Goal: Task Accomplishment & Management: Manage account settings

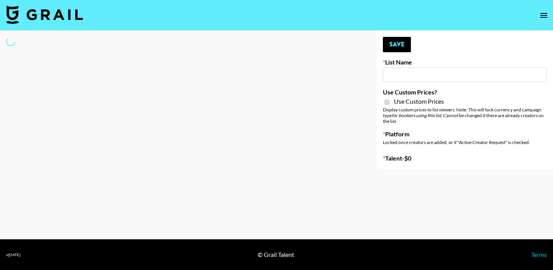
type input "Galaxy Lamps"
checkbox input "true"
select select "Brand"
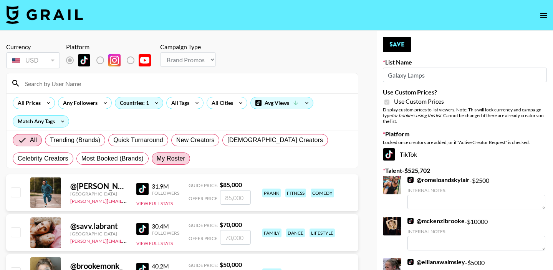
click at [185, 158] on span "My Roster" at bounding box center [171, 158] width 28 height 9
click at [157, 159] on input "My Roster" at bounding box center [157, 159] width 0 height 0
radio input "true"
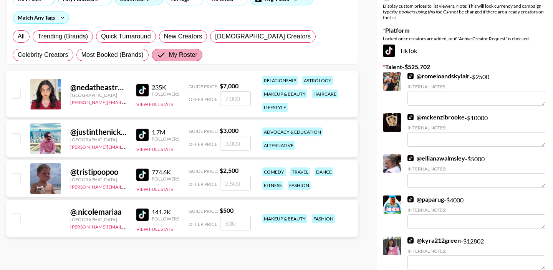
scroll to position [159, 0]
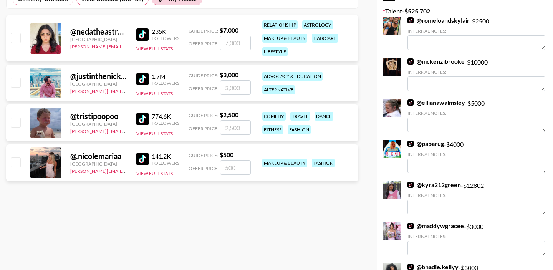
click at [15, 119] on input "checkbox" at bounding box center [15, 122] width 9 height 9
checkbox input "true"
type input "2500"
click at [14, 40] on input "checkbox" at bounding box center [15, 37] width 9 height 9
checkbox input "true"
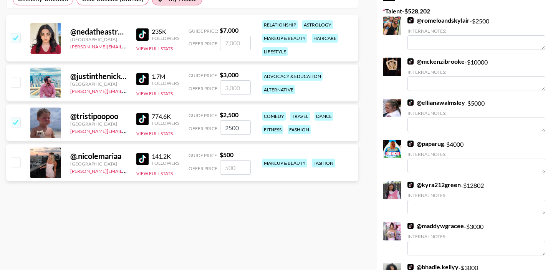
type input "7000"
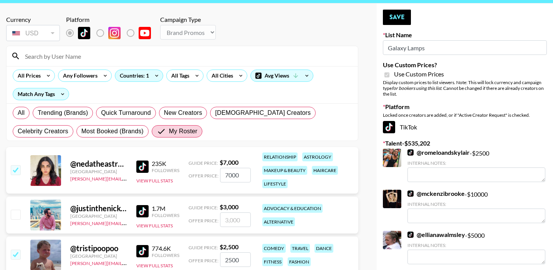
scroll to position [24, 0]
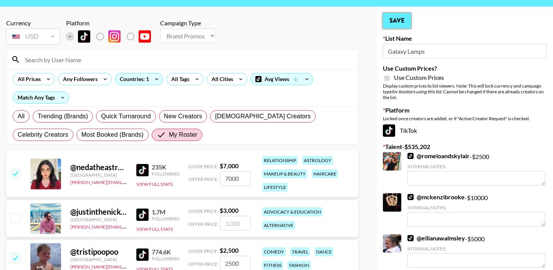
click at [401, 23] on button "Save" at bounding box center [397, 20] width 28 height 15
radio input "true"
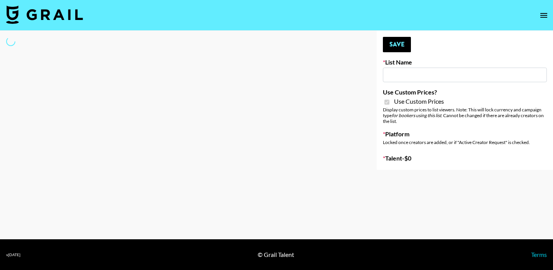
type input "Milan Laser"
checkbox input "true"
select select "Brand"
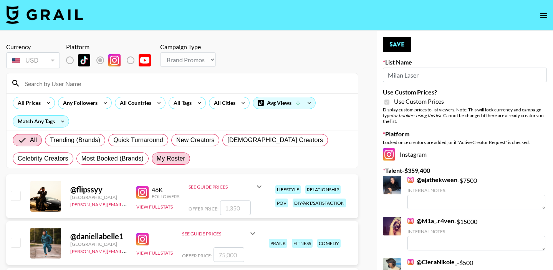
click at [164, 157] on span "My Roster" at bounding box center [171, 158] width 28 height 9
click at [157, 159] on input "My Roster" at bounding box center [157, 159] width 0 height 0
radio input "true"
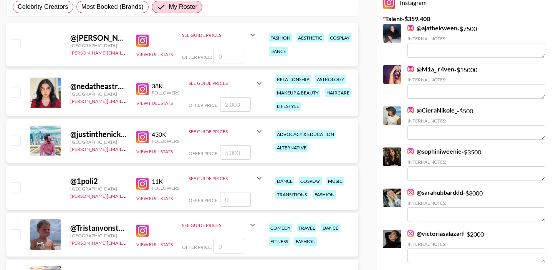
scroll to position [154, 0]
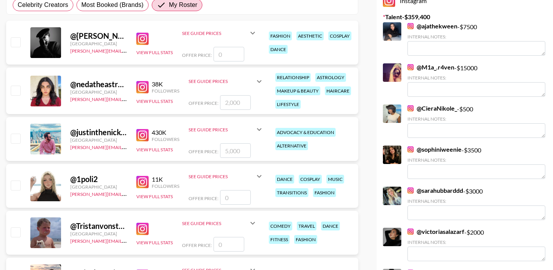
click at [15, 235] on input "checkbox" at bounding box center [15, 231] width 9 height 9
click at [14, 234] on input "checkbox" at bounding box center [15, 231] width 9 height 9
checkbox input "false"
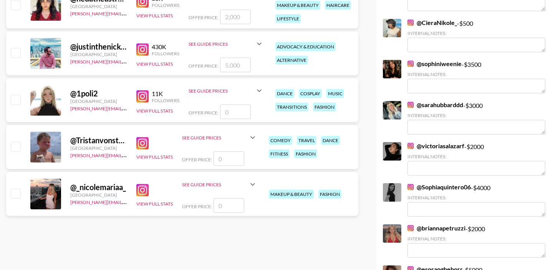
scroll to position [240, 0]
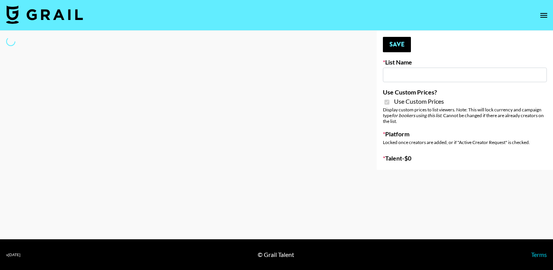
type input "Primal Harvest NEW ([DATE])"
checkbox input "true"
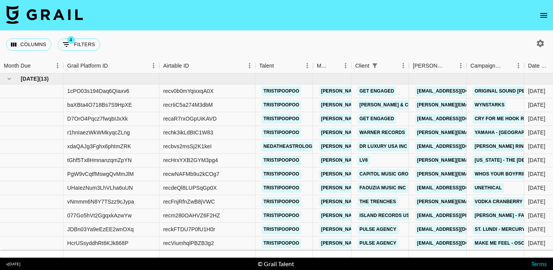
click at [542, 14] on icon "open drawer" at bounding box center [543, 15] width 9 height 9
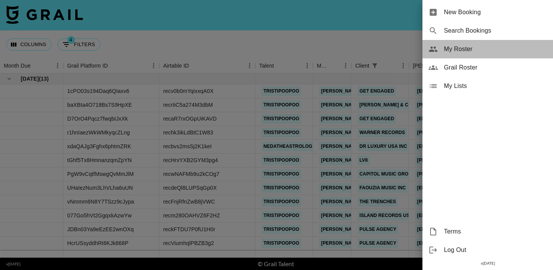
click at [474, 48] on span "My Roster" at bounding box center [495, 49] width 103 height 9
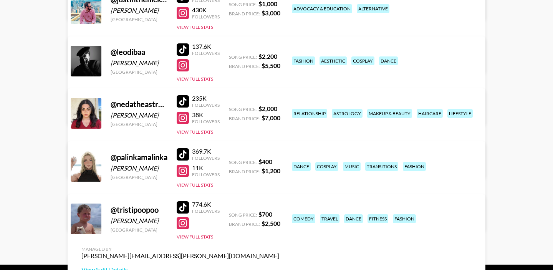
scroll to position [210, 0]
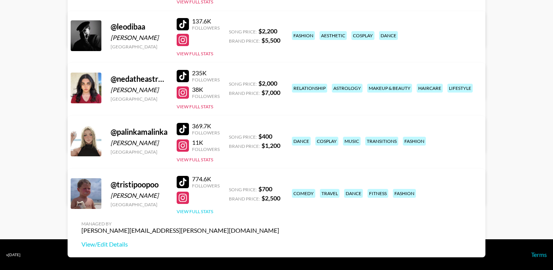
click at [206, 212] on button "View Full Stats" at bounding box center [195, 212] width 36 height 6
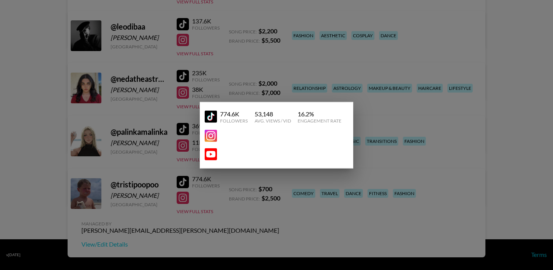
click at [215, 195] on div at bounding box center [276, 135] width 553 height 270
